Goal: Information Seeking & Learning: Find specific fact

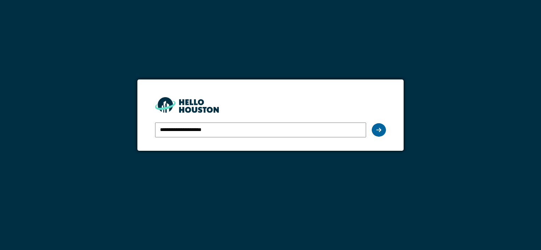
click at [380, 128] on icon at bounding box center [378, 130] width 5 height 6
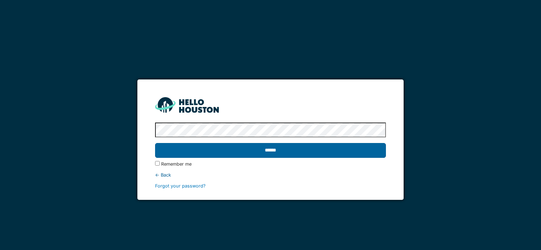
click at [258, 151] on input "******" at bounding box center [270, 150] width 230 height 15
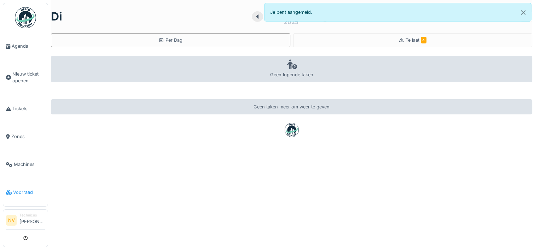
click at [24, 189] on span "Voorraad" at bounding box center [29, 192] width 32 height 7
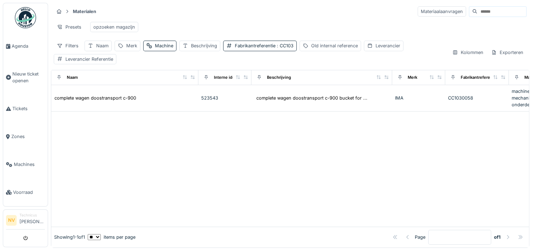
click at [478, 12] on input at bounding box center [502, 12] width 49 height 10
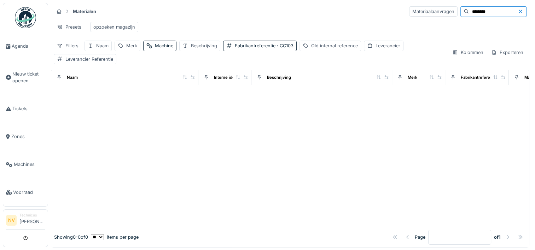
type input "********"
click at [273, 49] on div "Fabrikantreferentie : CC103" at bounding box center [264, 45] width 59 height 7
click at [318, 87] on div at bounding box center [319, 84] width 6 height 7
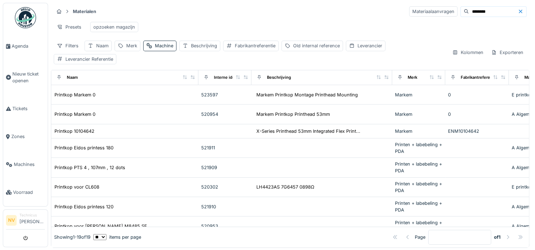
click at [360, 60] on div "Filters Naam Merk Machine Beschrijving Fabrikantreferentie Old internal referen…" at bounding box center [250, 52] width 393 height 23
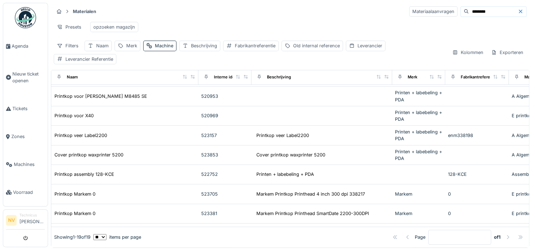
scroll to position [129, 0]
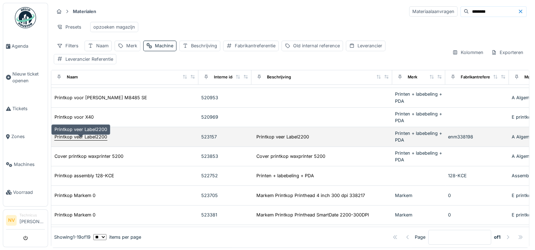
click at [63, 139] on div "Printkop veer Label2200" at bounding box center [80, 137] width 53 height 7
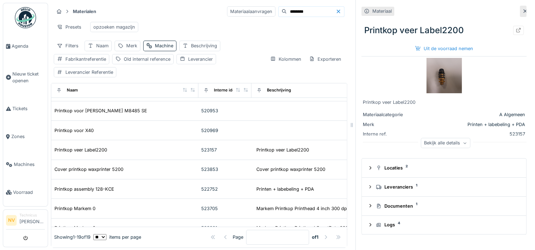
click at [434, 78] on img at bounding box center [444, 75] width 35 height 35
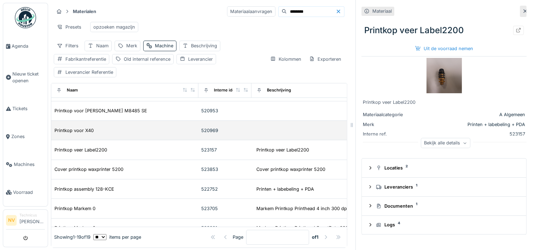
click at [132, 134] on div "Printkop voor X40" at bounding box center [125, 130] width 142 height 7
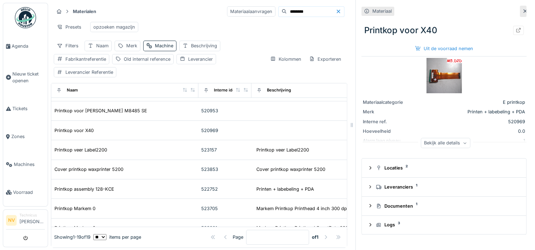
click at [450, 141] on div "Bekijk alle details" at bounding box center [446, 143] width 50 height 10
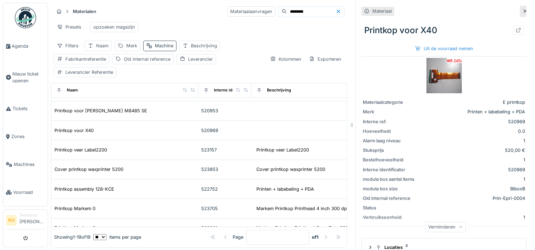
click at [157, 49] on div "Machine" at bounding box center [164, 45] width 18 height 7
click at [167, 34] on div "Presets opzoeken magazijn" at bounding box center [199, 27] width 291 height 16
click at [188, 63] on div "Leverancier" at bounding box center [200, 59] width 25 height 7
click at [209, 98] on div "Leverancier" at bounding box center [201, 98] width 38 height 8
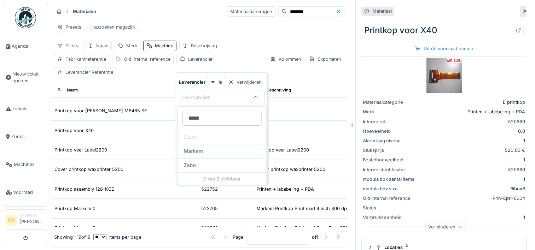
type input "******"
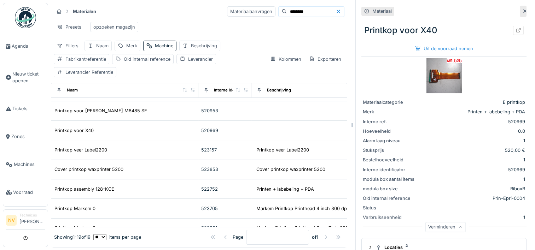
click at [237, 58] on div "Filters Naam Merk Machine Beschrijving Fabrikantreferentie Old internal referen…" at bounding box center [159, 59] width 210 height 37
click at [289, 16] on input "********" at bounding box center [311, 12] width 49 height 10
type input "*"
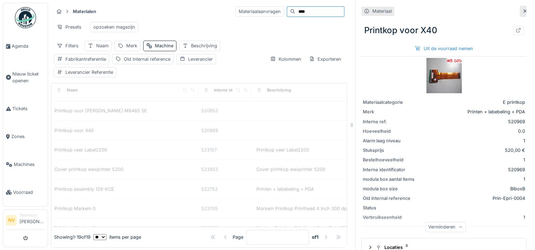
type input "****"
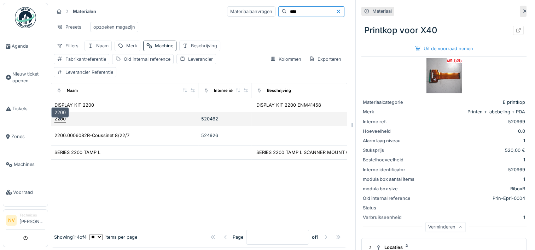
click at [64, 122] on div "2200" at bounding box center [59, 119] width 11 height 7
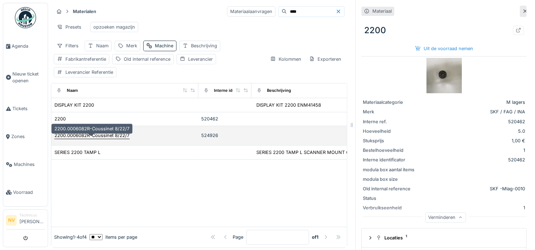
click at [68, 138] on div "2200.0006082R-Coussinet 8/22/7" at bounding box center [91, 135] width 75 height 7
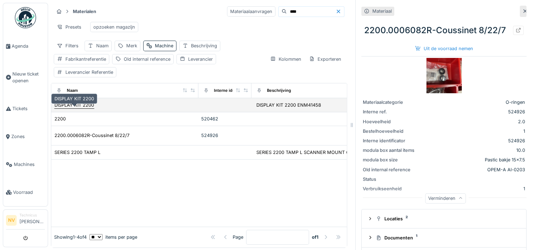
click at [67, 109] on div "DISPLAY KIT 2200" at bounding box center [74, 105] width 40 height 7
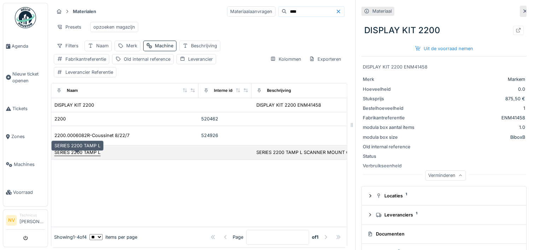
click at [79, 155] on div "SERIES 2200 TAMP L" at bounding box center [77, 152] width 46 height 7
